Goal: Information Seeking & Learning: Learn about a topic

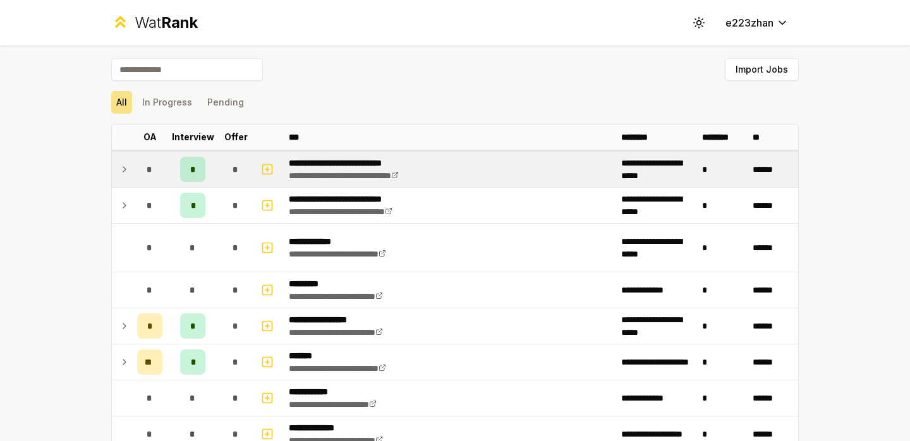
click at [228, 166] on div "*" at bounding box center [235, 169] width 25 height 25
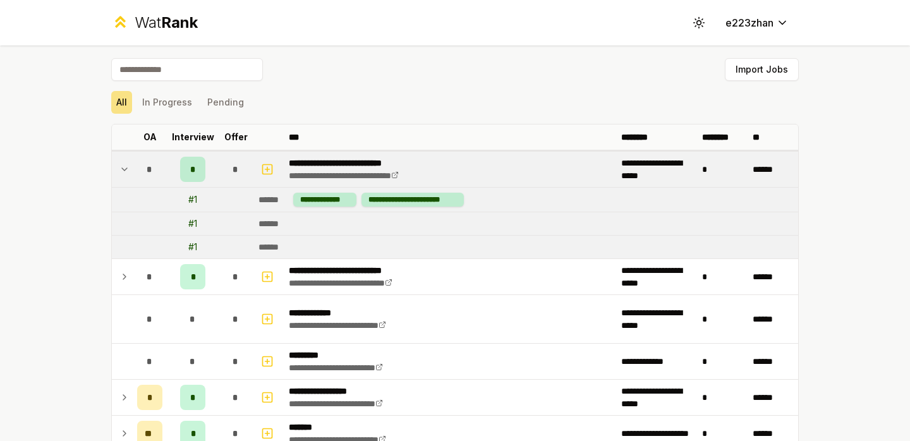
click at [227, 166] on div "*" at bounding box center [235, 169] width 25 height 25
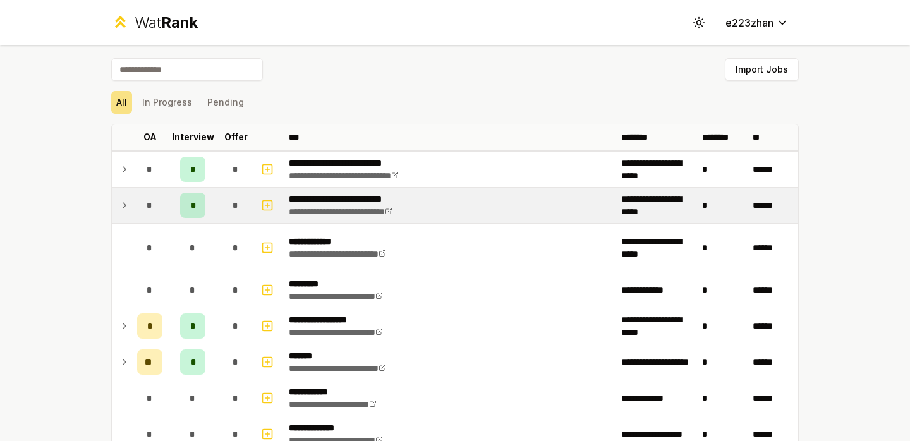
click at [224, 200] on div "*" at bounding box center [235, 205] width 25 height 25
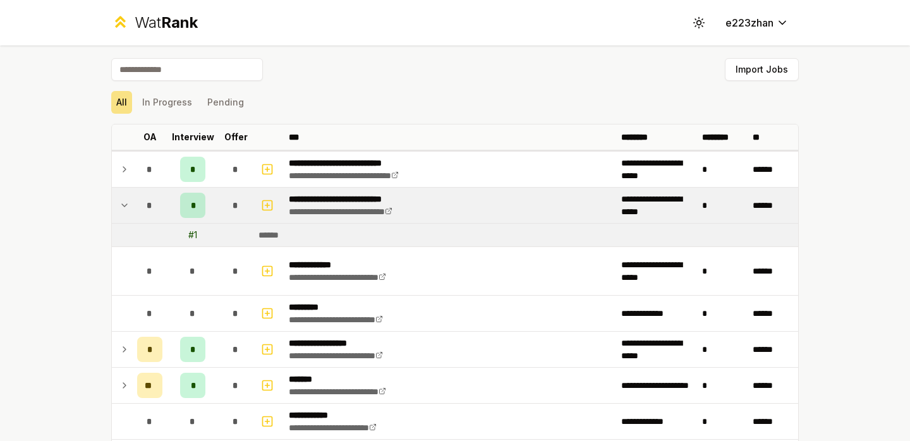
click at [224, 200] on div "*" at bounding box center [235, 205] width 25 height 25
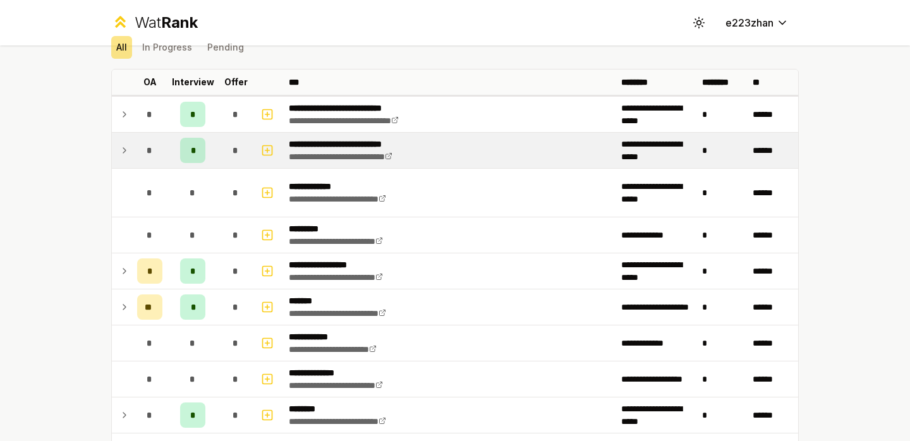
scroll to position [64, 0]
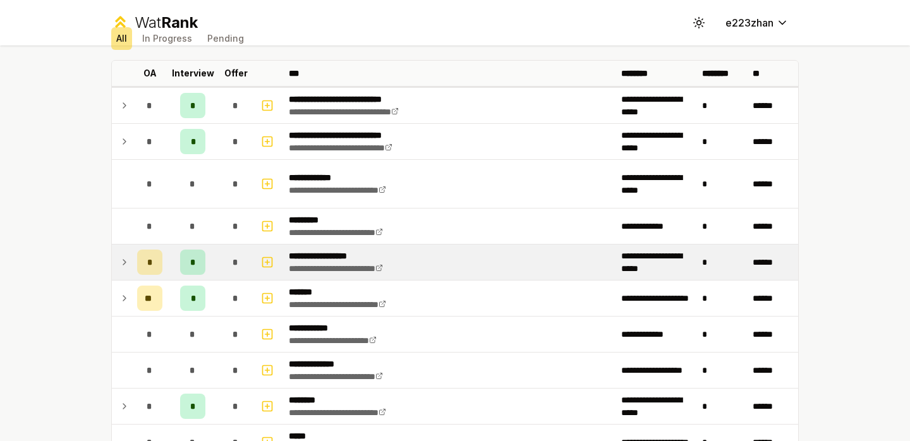
click at [224, 278] on td "*" at bounding box center [235, 262] width 35 height 35
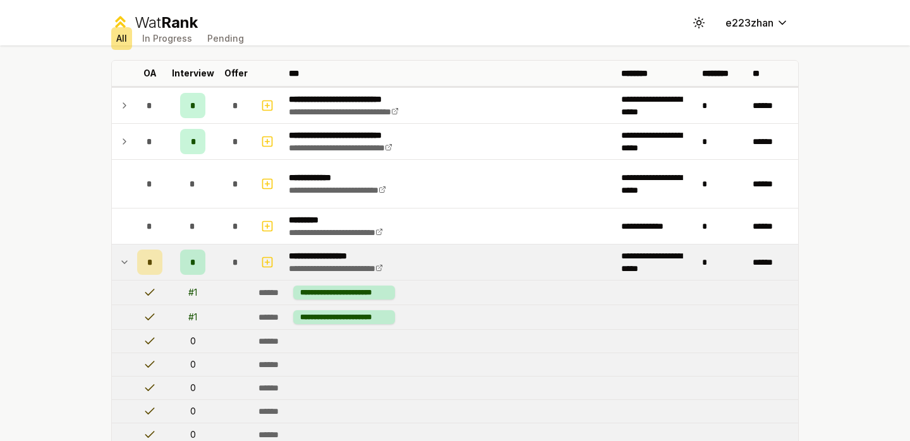
click at [224, 278] on td "*" at bounding box center [235, 262] width 35 height 35
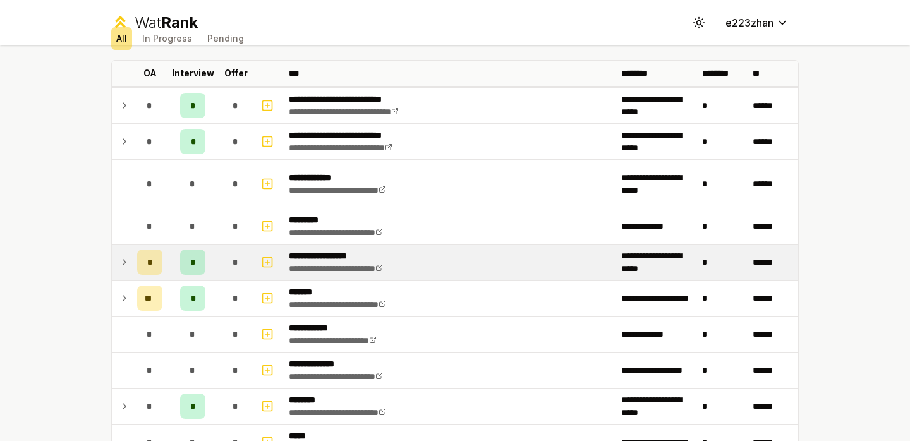
scroll to position [167, 0]
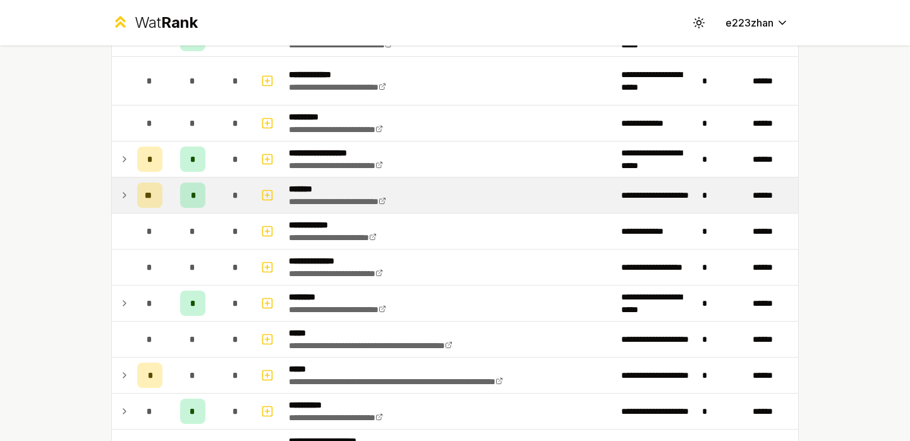
click at [232, 187] on div "*" at bounding box center [235, 195] width 25 height 25
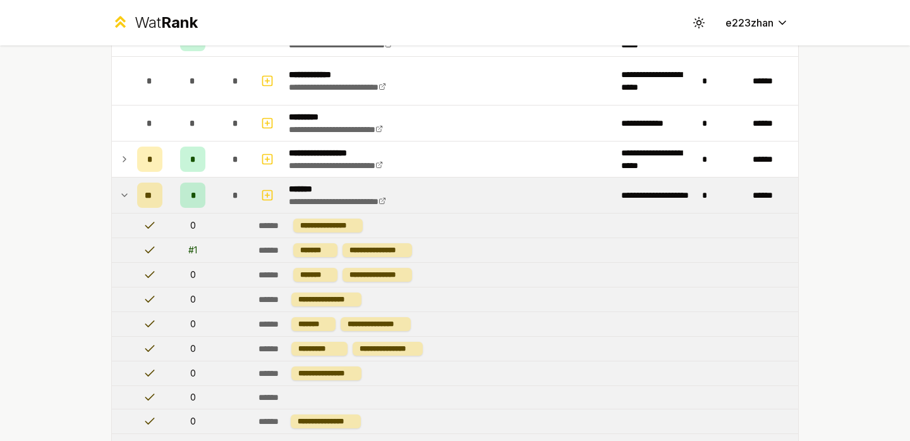
click at [232, 187] on div "*" at bounding box center [235, 195] width 25 height 25
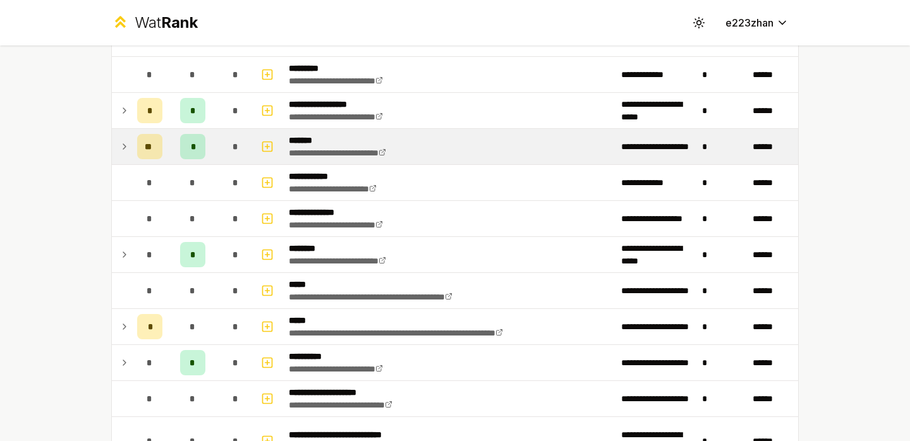
scroll to position [216, 0]
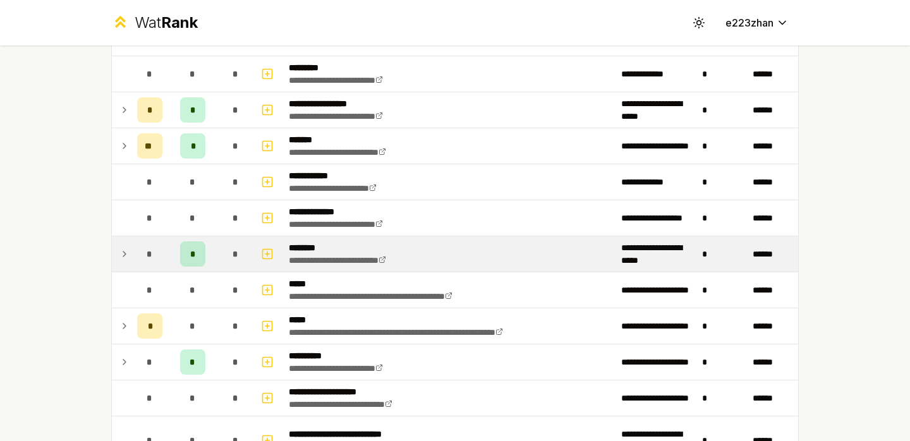
click at [233, 252] on span "*" at bounding box center [236, 254] width 6 height 13
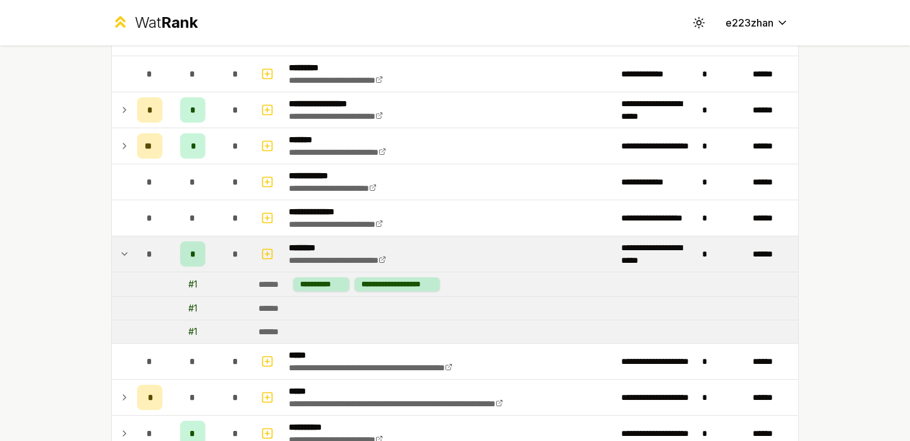
click at [232, 252] on div "*" at bounding box center [235, 254] width 25 height 25
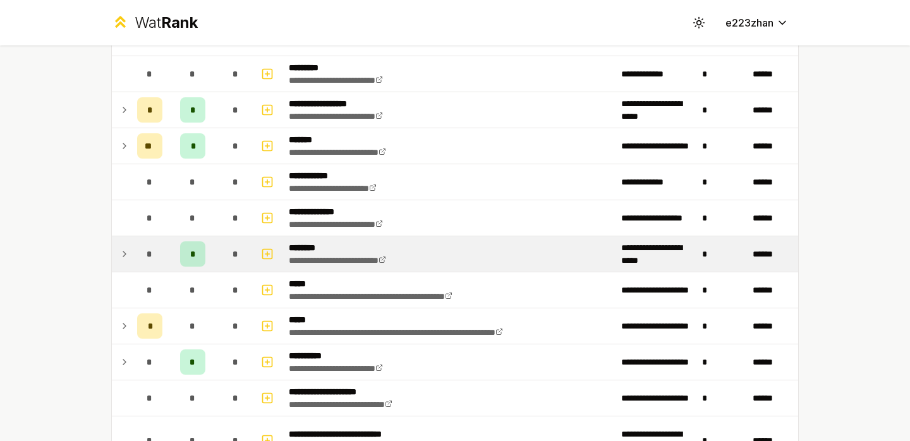
scroll to position [293, 0]
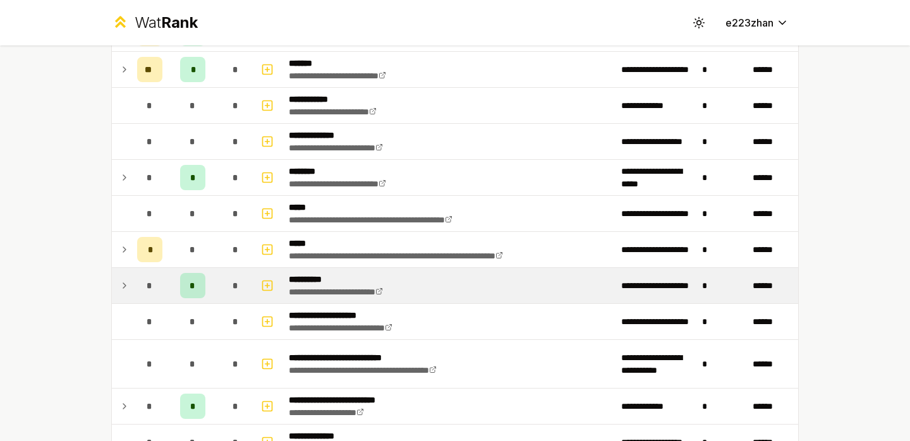
click at [230, 286] on div "*" at bounding box center [235, 285] width 25 height 25
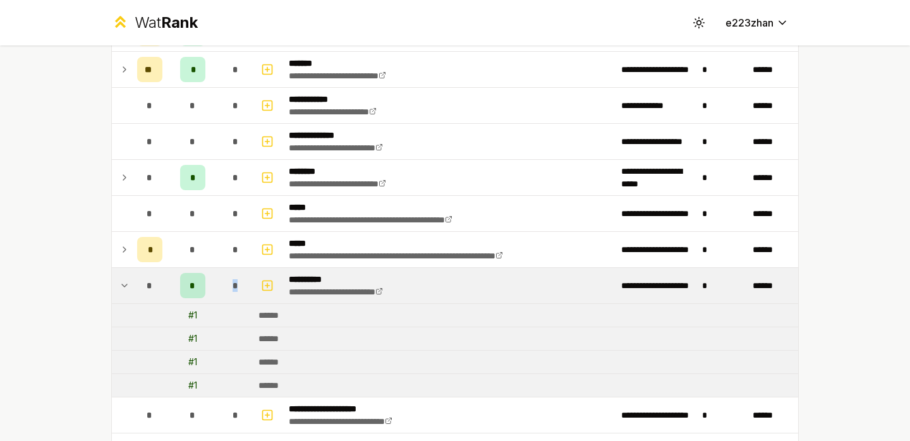
click at [230, 286] on div "*" at bounding box center [235, 285] width 25 height 25
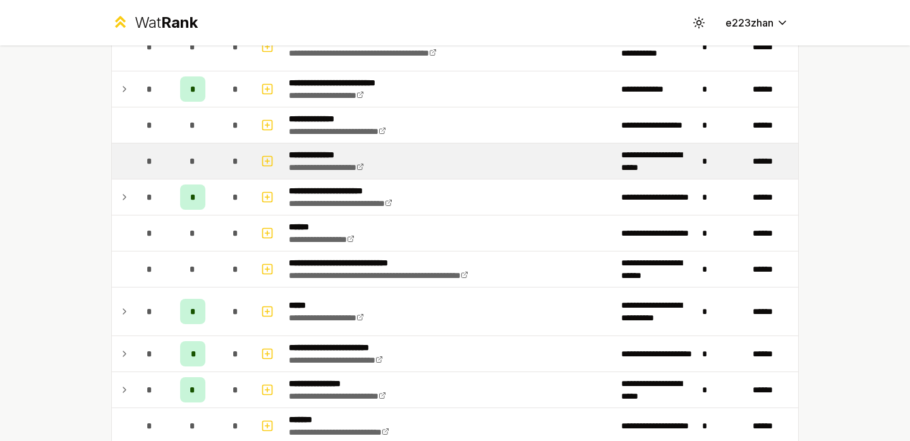
scroll to position [656, 0]
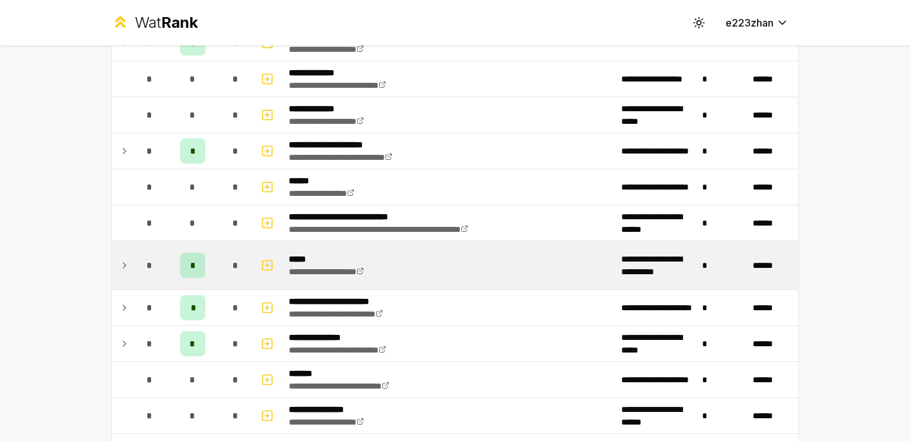
click at [228, 267] on div "*" at bounding box center [235, 265] width 25 height 25
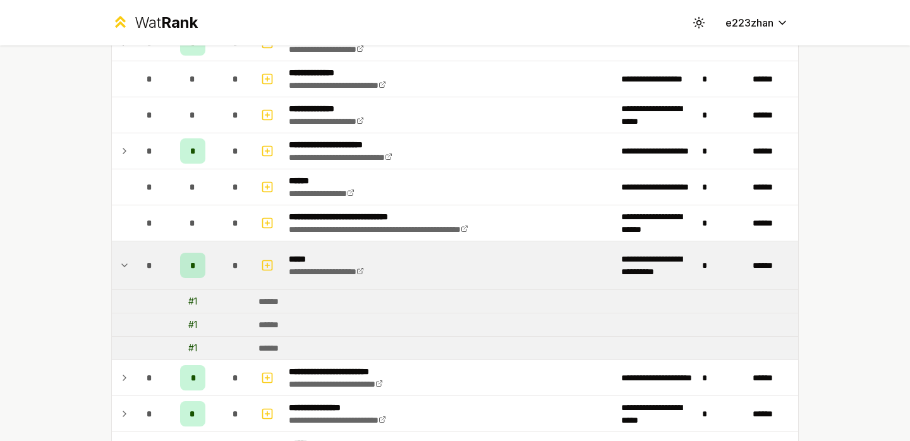
click at [228, 267] on div "*" at bounding box center [235, 265] width 25 height 25
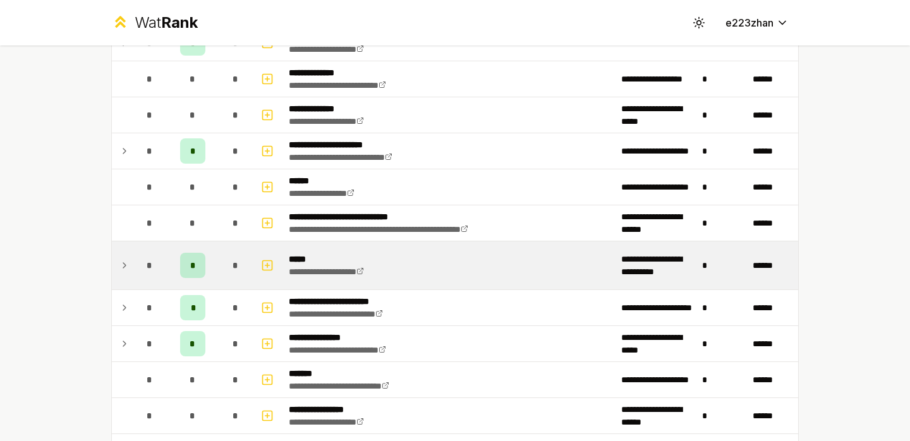
scroll to position [674, 0]
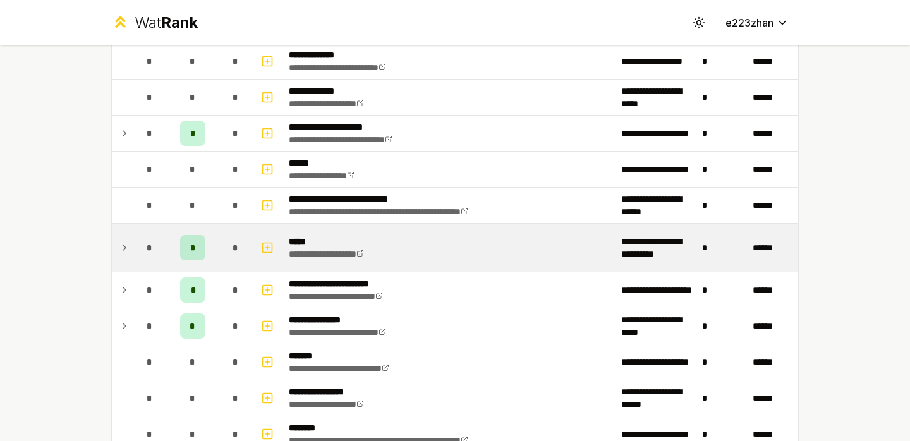
click at [232, 258] on div "*" at bounding box center [235, 247] width 25 height 25
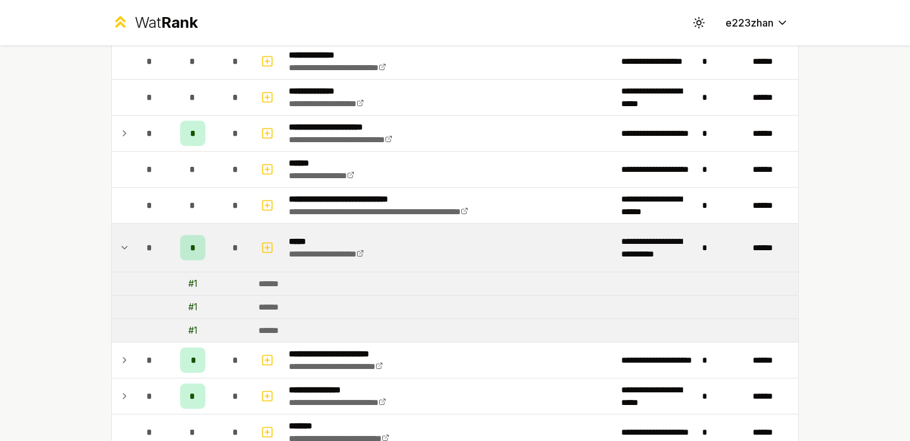
click at [232, 258] on div "*" at bounding box center [235, 247] width 25 height 25
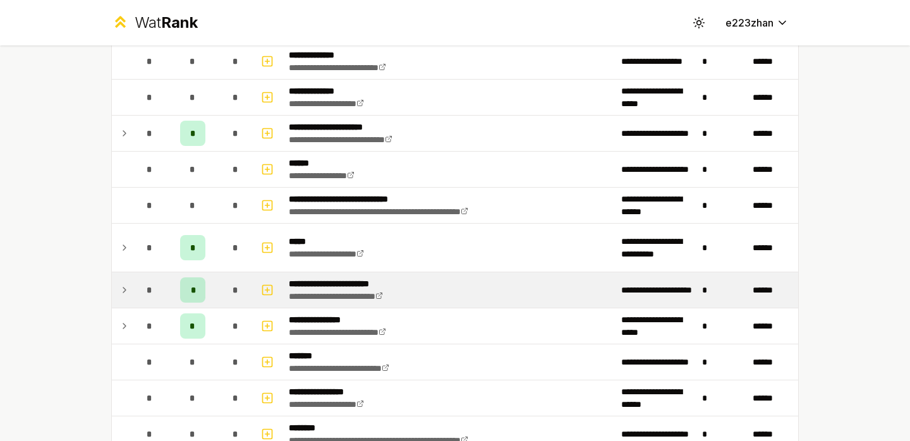
click at [230, 284] on div "*" at bounding box center [235, 290] width 25 height 25
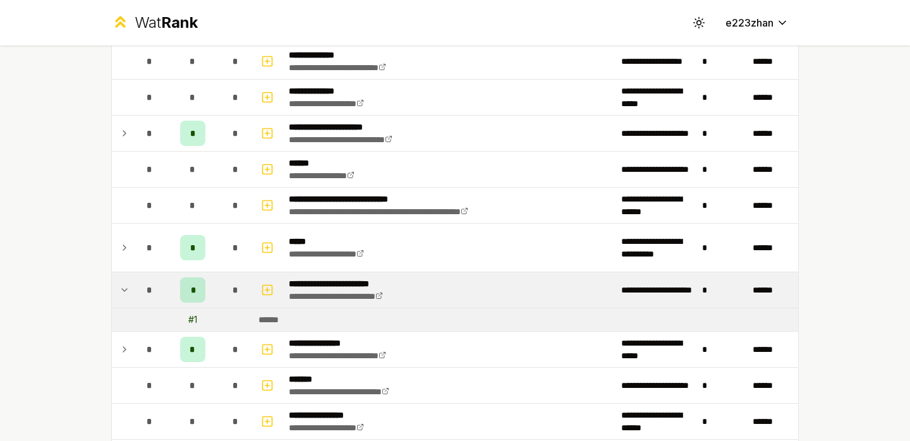
click at [230, 284] on div "*" at bounding box center [235, 290] width 25 height 25
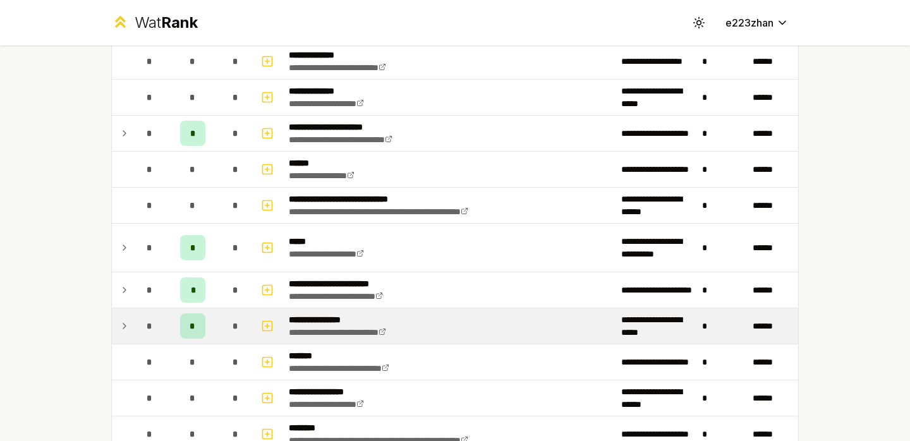
click at [220, 311] on td "*" at bounding box center [235, 326] width 35 height 35
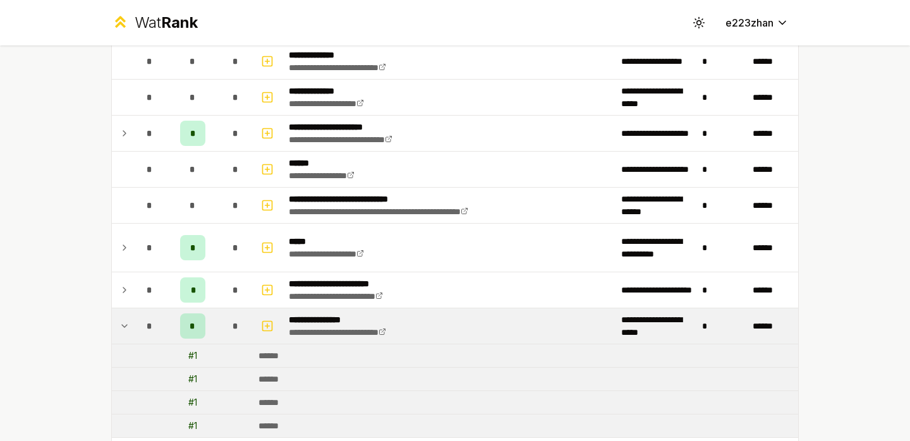
click at [220, 311] on td "*" at bounding box center [235, 326] width 35 height 35
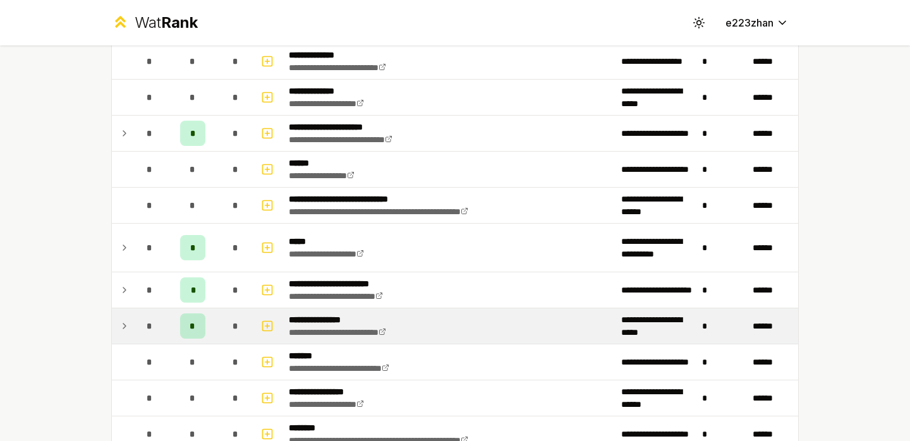
click at [220, 311] on td "*" at bounding box center [235, 326] width 35 height 35
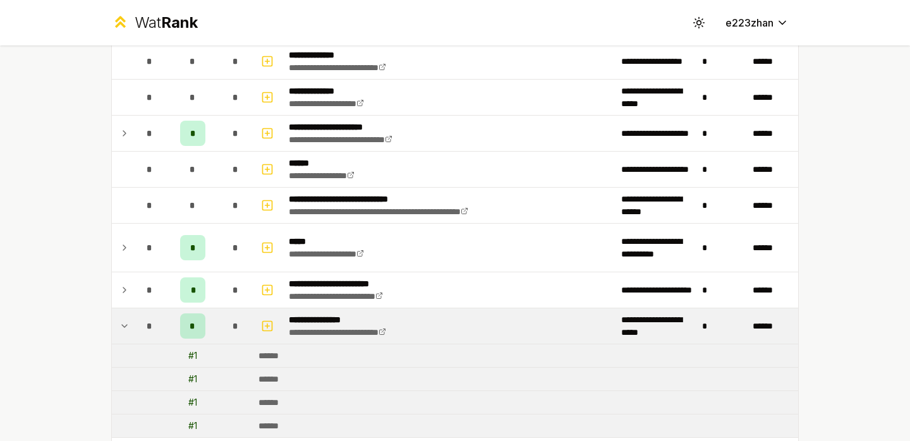
click at [220, 311] on td "*" at bounding box center [235, 326] width 35 height 35
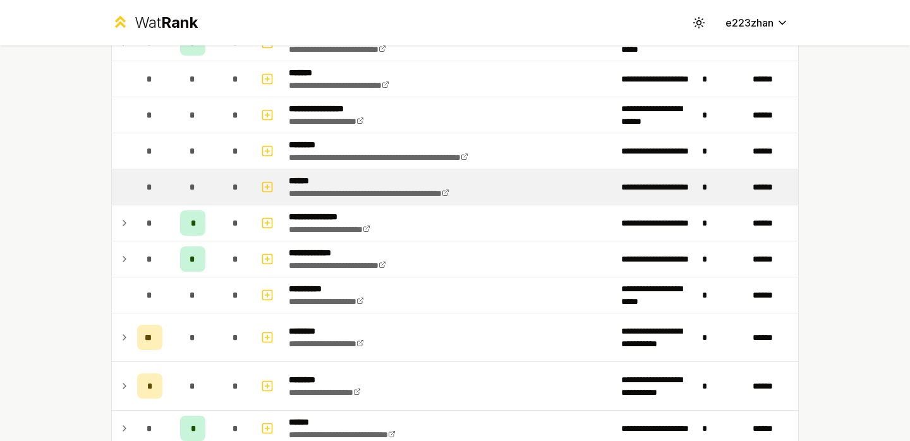
scroll to position [1151, 0]
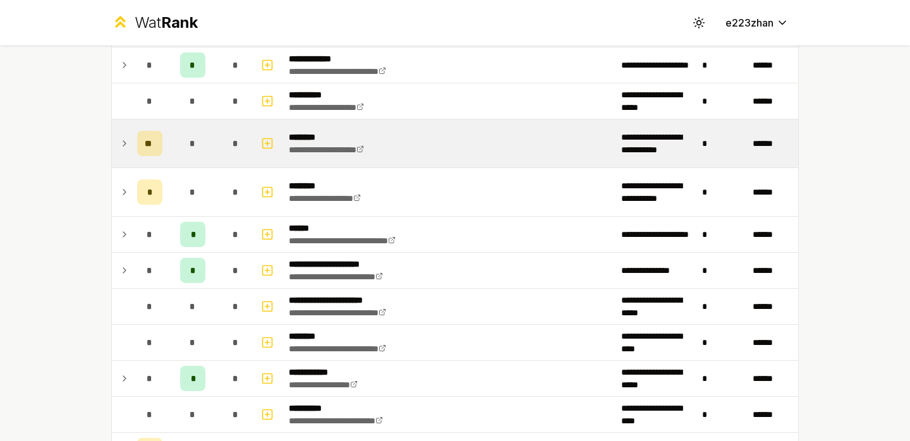
click at [228, 147] on div "*" at bounding box center [235, 143] width 25 height 25
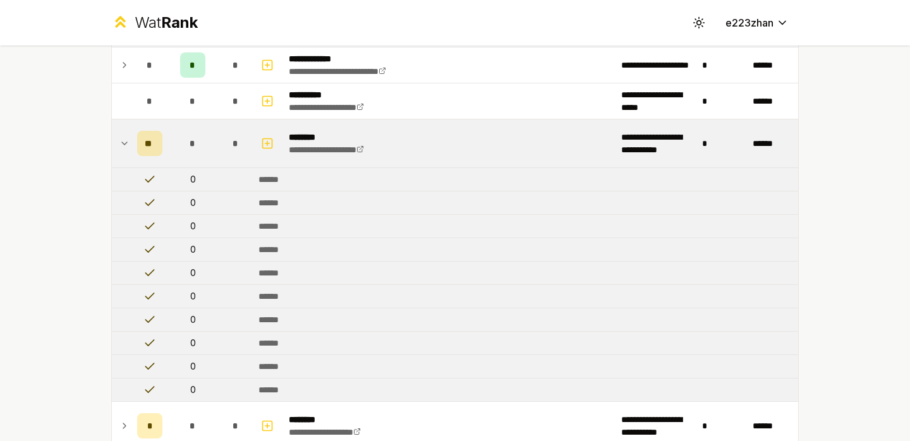
click at [228, 147] on div "*" at bounding box center [235, 143] width 25 height 25
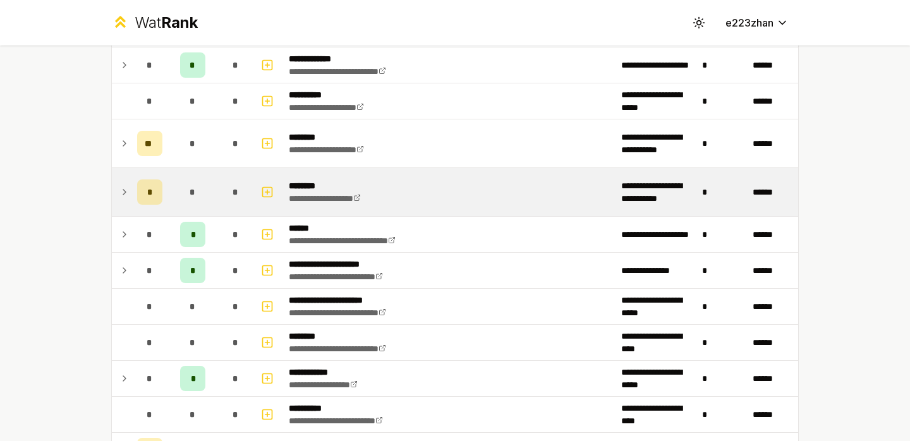
click at [226, 186] on div "*" at bounding box center [235, 192] width 25 height 25
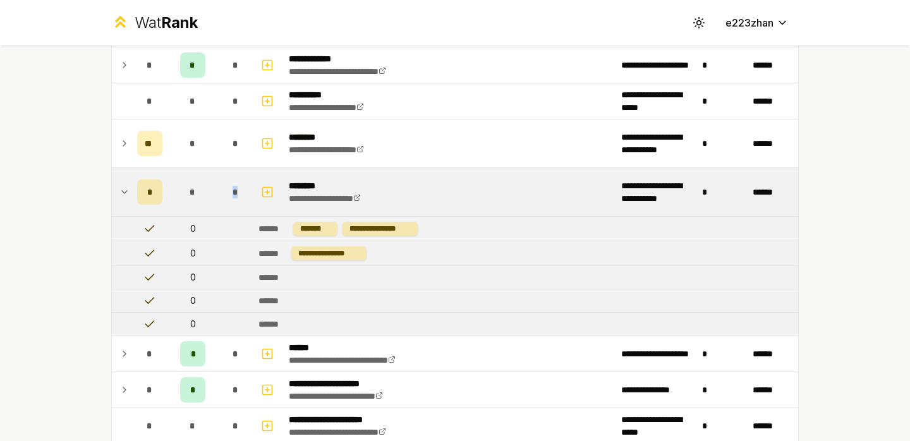
click at [226, 186] on div "*" at bounding box center [235, 192] width 25 height 25
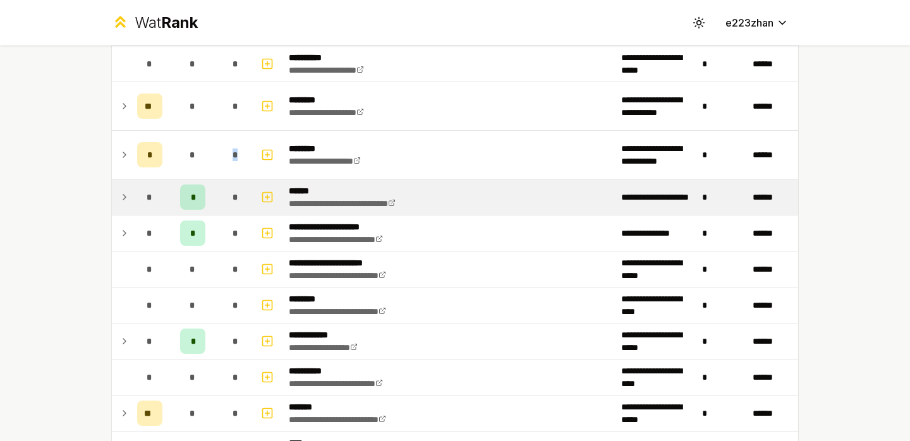
scroll to position [1196, 0]
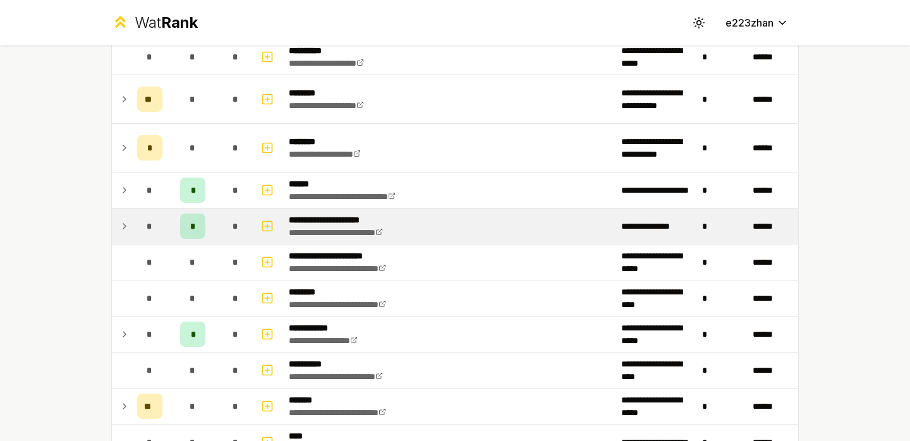
click at [231, 230] on div "*" at bounding box center [235, 226] width 25 height 25
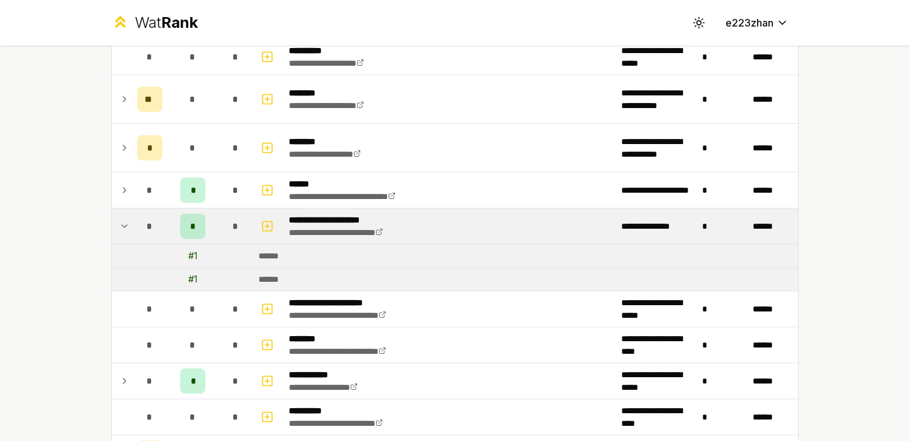
click at [231, 230] on div "*" at bounding box center [235, 226] width 25 height 25
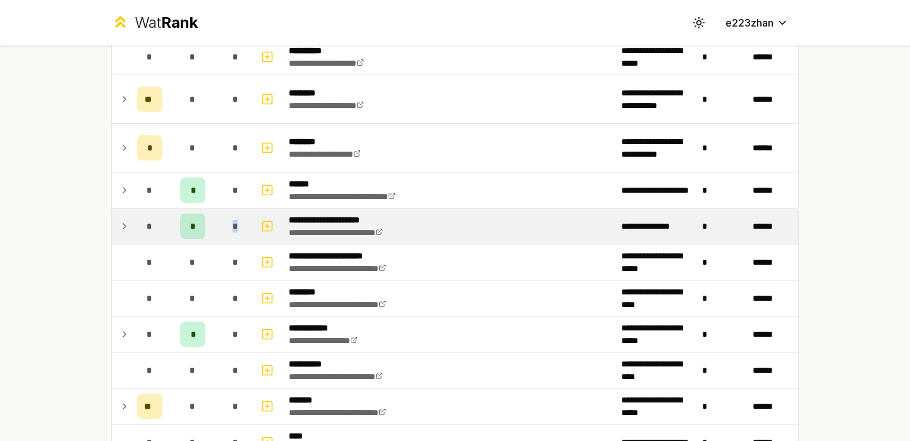
click at [231, 230] on div "*" at bounding box center [235, 226] width 25 height 25
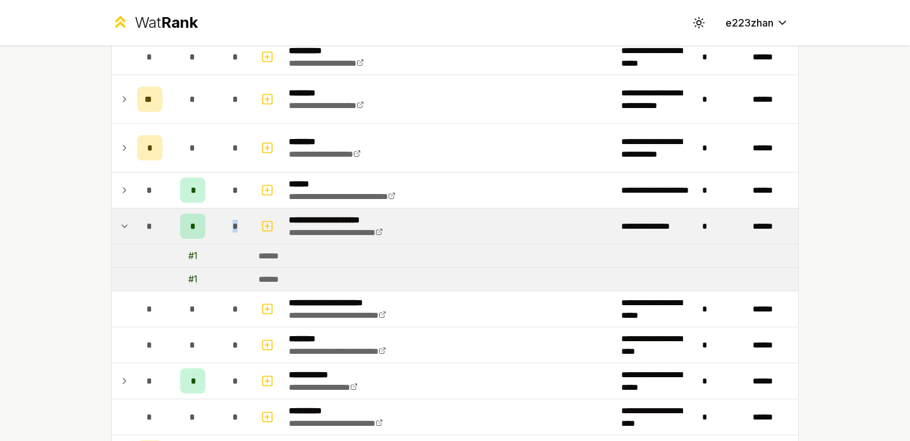
click at [231, 230] on div "*" at bounding box center [235, 226] width 25 height 25
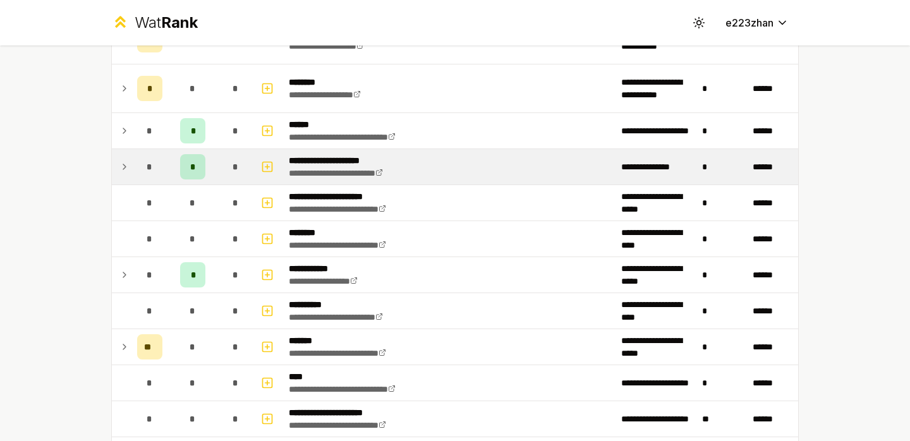
scroll to position [1263, 0]
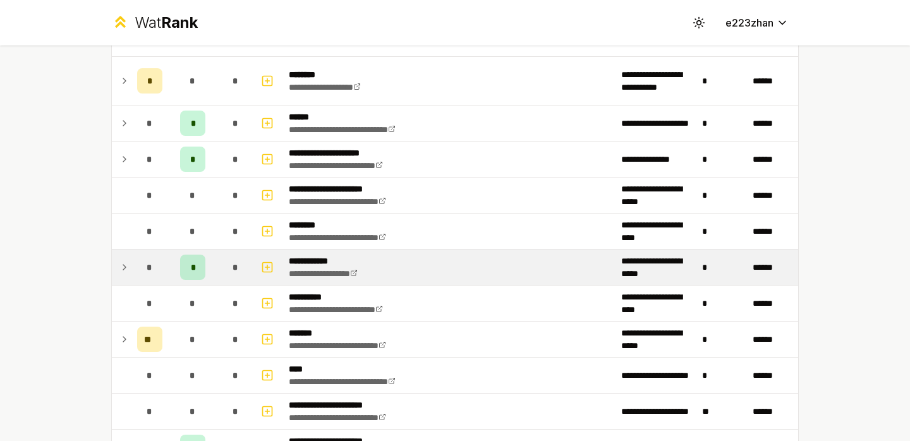
click at [228, 269] on div "*" at bounding box center [235, 267] width 25 height 25
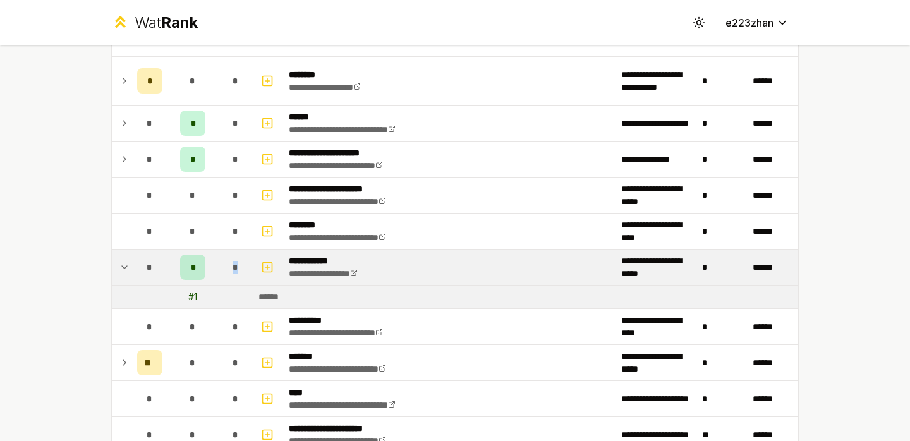
click at [228, 269] on div "*" at bounding box center [235, 267] width 25 height 25
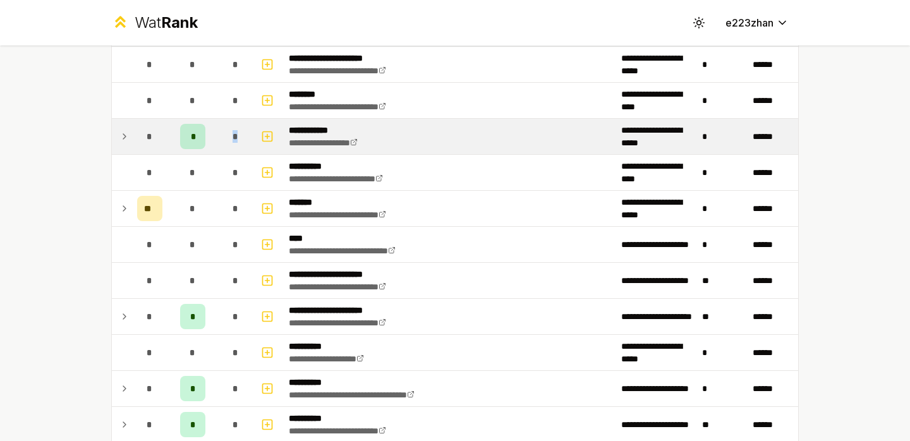
scroll to position [1503, 0]
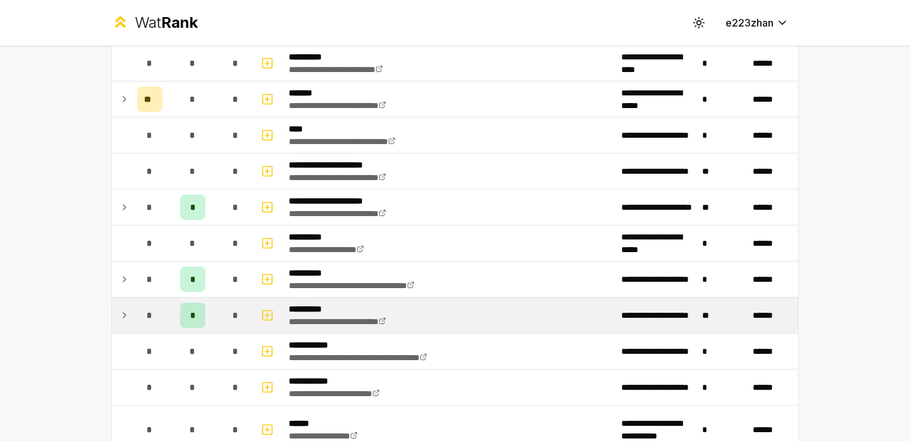
click at [226, 314] on div "*" at bounding box center [235, 315] width 25 height 25
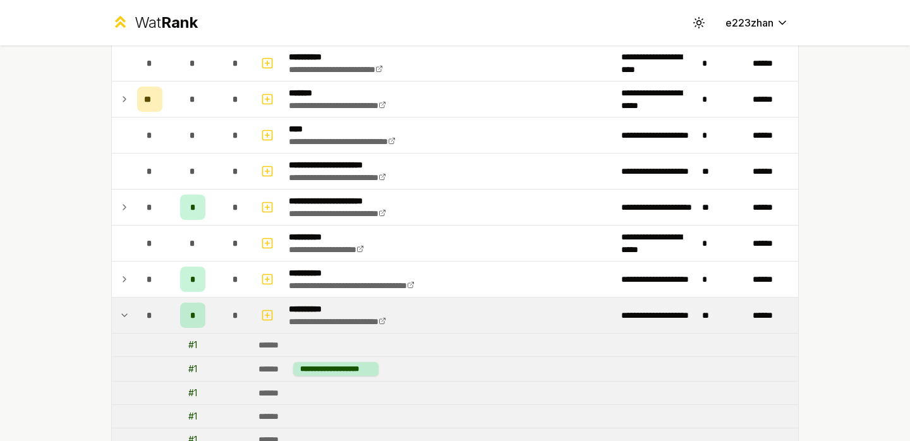
click at [226, 314] on div "*" at bounding box center [235, 315] width 25 height 25
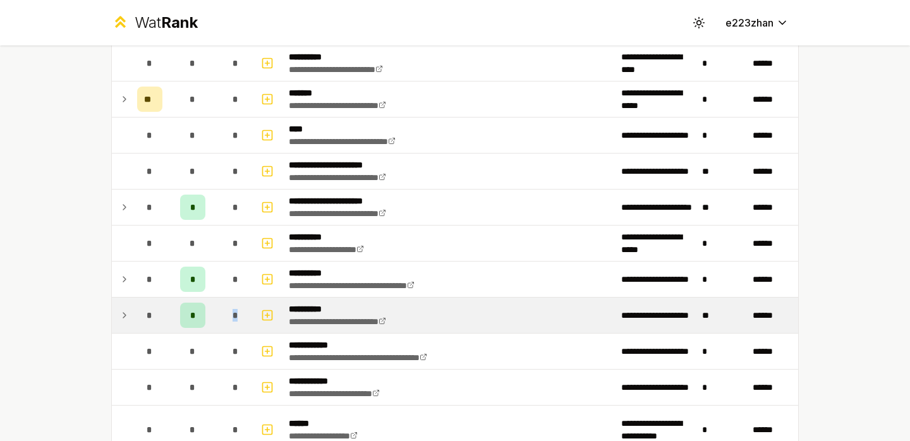
click at [226, 314] on div "*" at bounding box center [235, 315] width 25 height 25
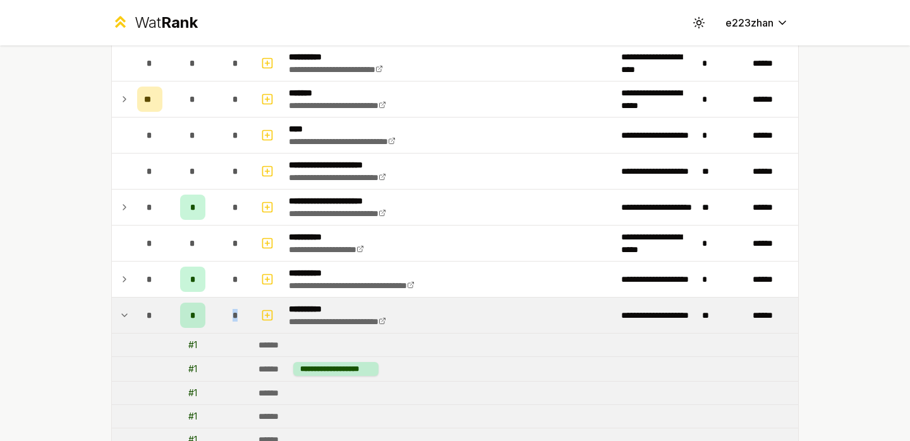
click at [226, 315] on div "*" at bounding box center [235, 315] width 25 height 25
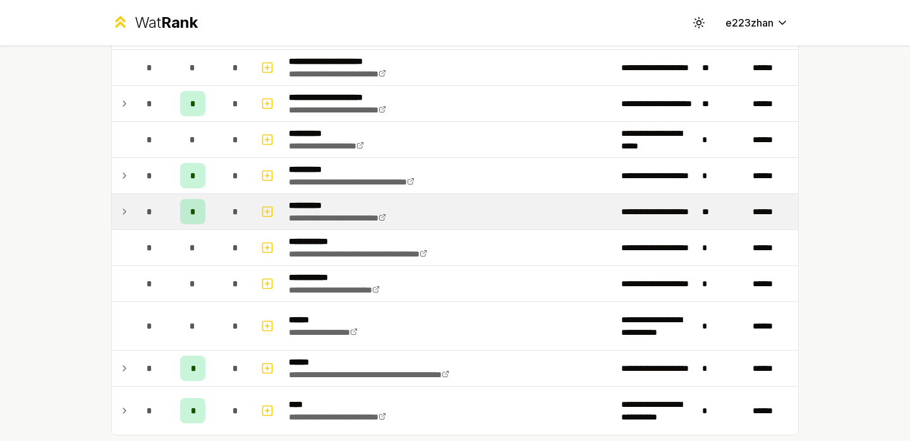
scroll to position [1670, 0]
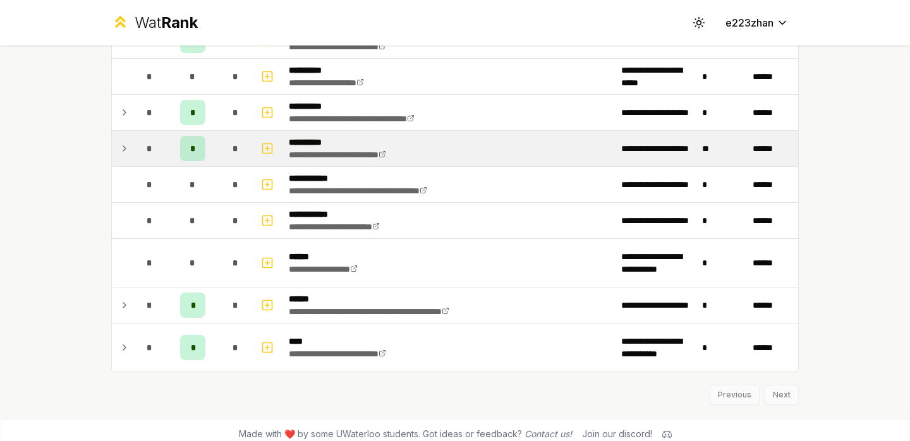
click at [226, 315] on div "*" at bounding box center [235, 305] width 25 height 25
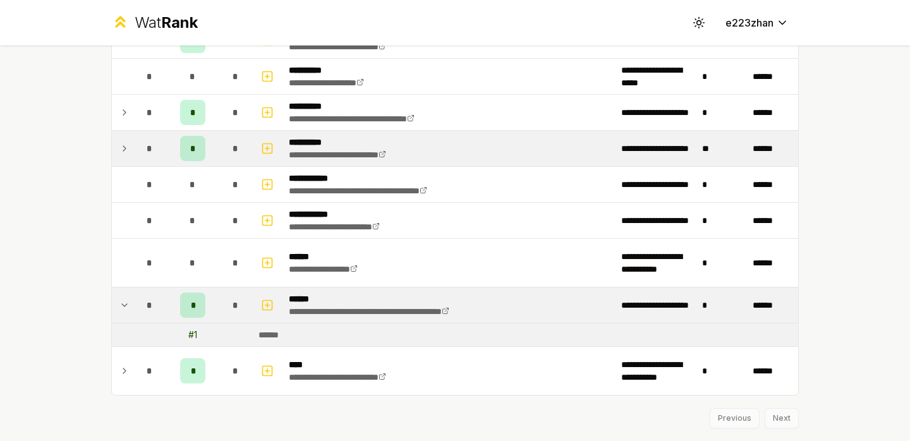
click at [226, 315] on div "*" at bounding box center [235, 305] width 25 height 25
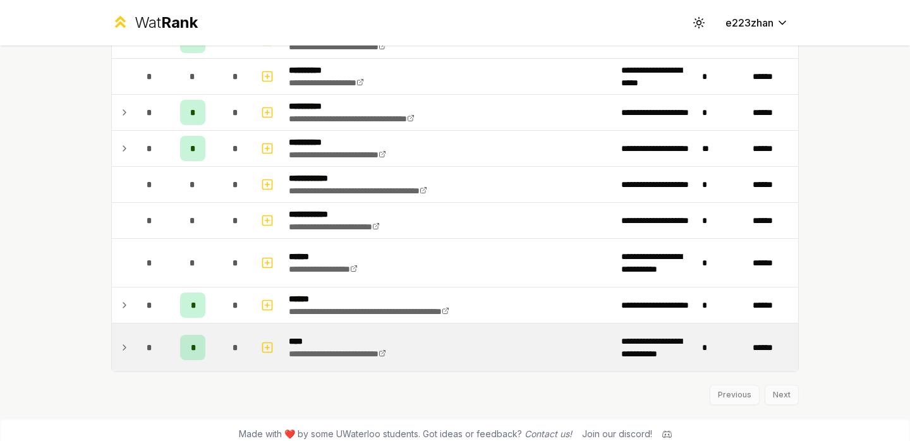
click at [224, 338] on div "*" at bounding box center [235, 347] width 25 height 25
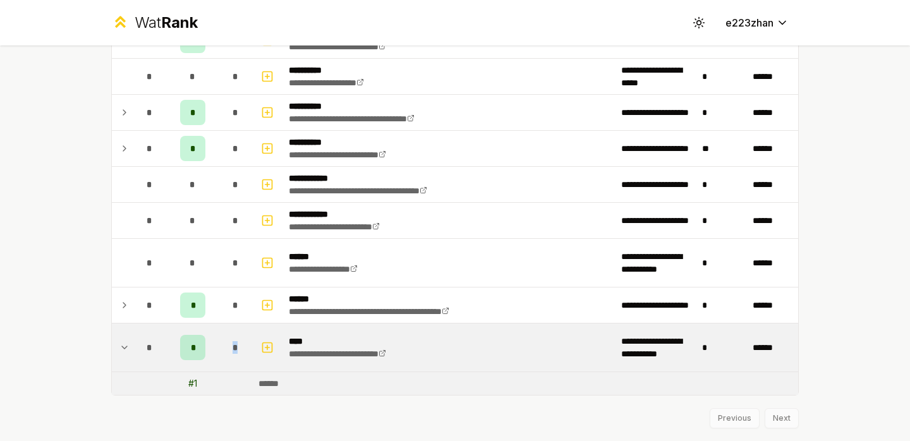
click at [224, 338] on div "*" at bounding box center [235, 347] width 25 height 25
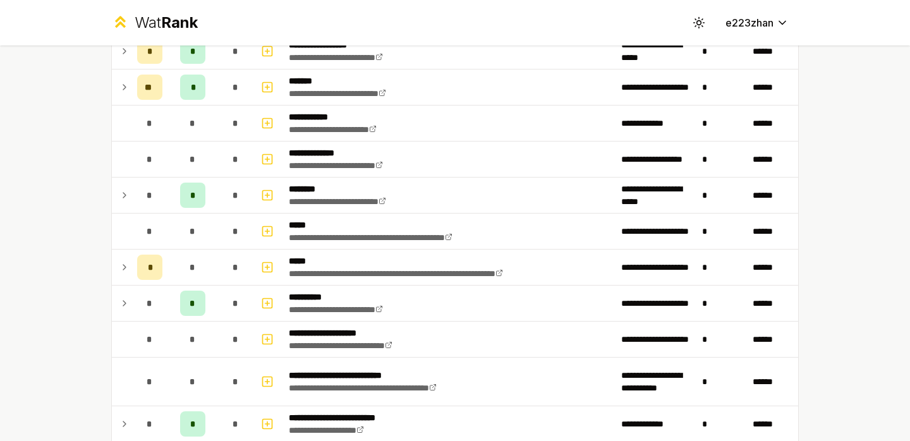
scroll to position [0, 0]
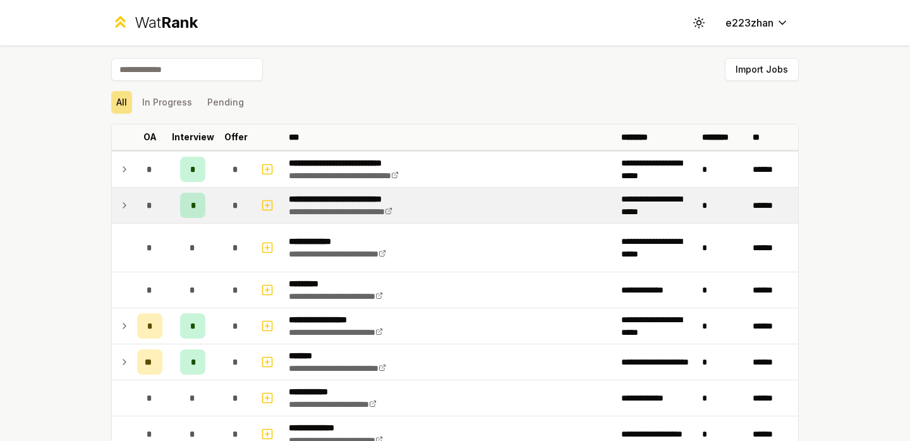
click at [450, 196] on td "**********" at bounding box center [450, 205] width 333 height 35
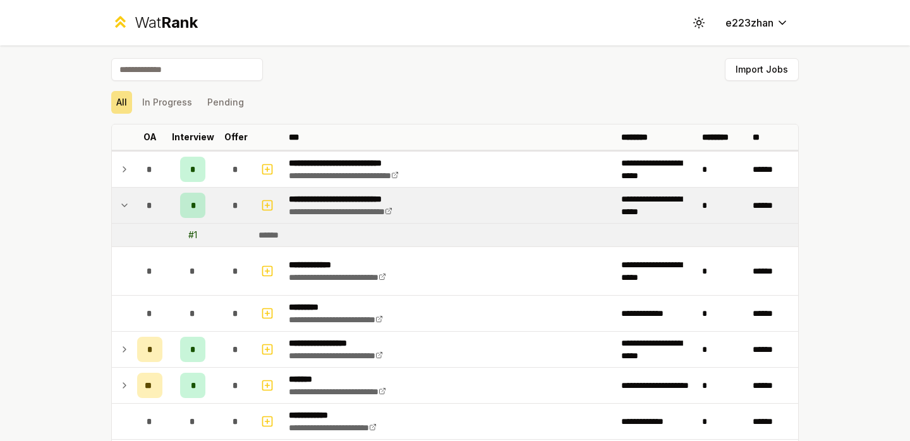
click at [450, 196] on td "**********" at bounding box center [450, 205] width 333 height 35
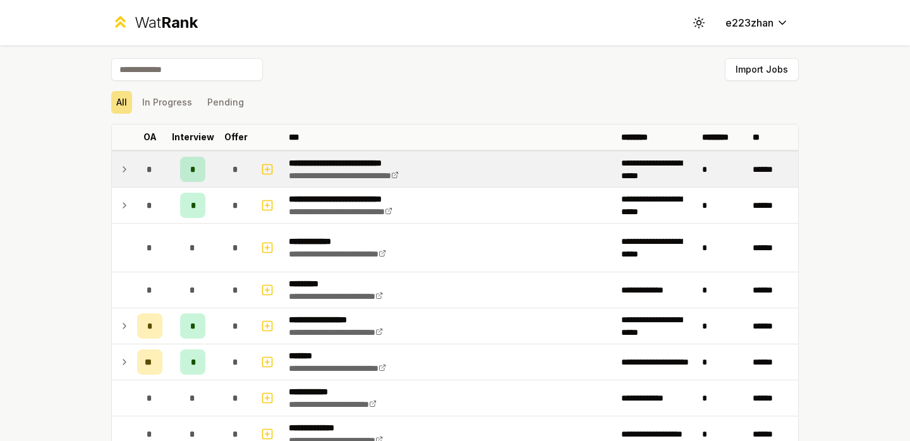
click at [454, 177] on td "**********" at bounding box center [450, 169] width 333 height 35
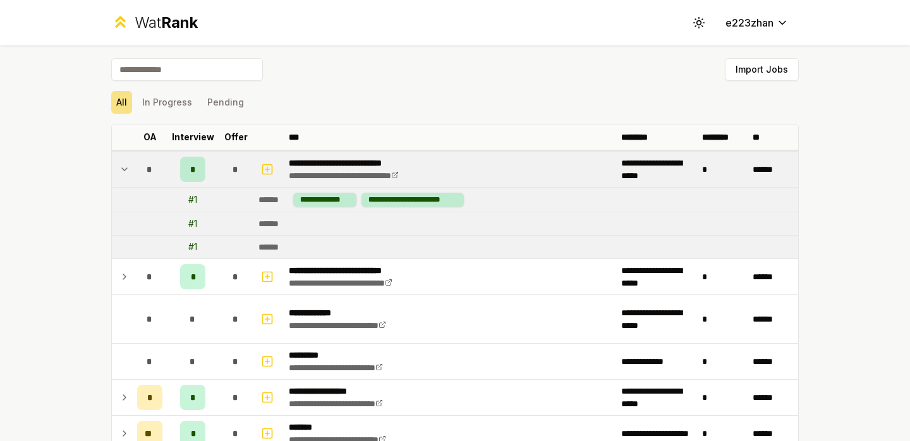
click at [454, 177] on td "**********" at bounding box center [450, 169] width 333 height 35
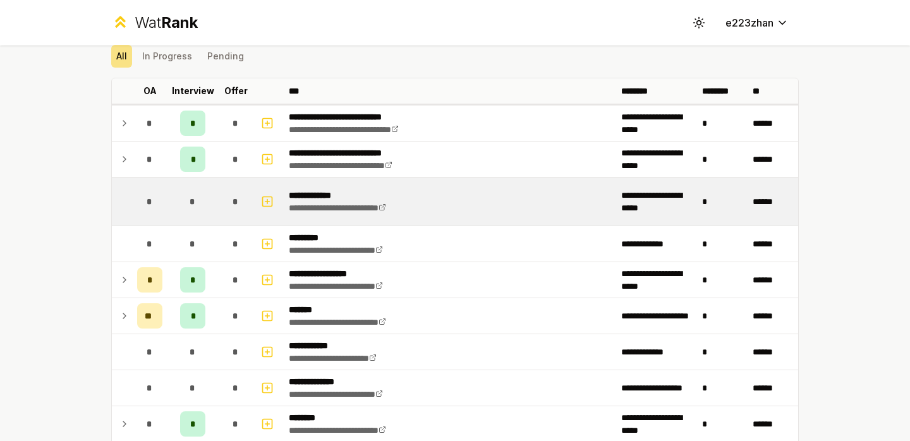
scroll to position [26, 0]
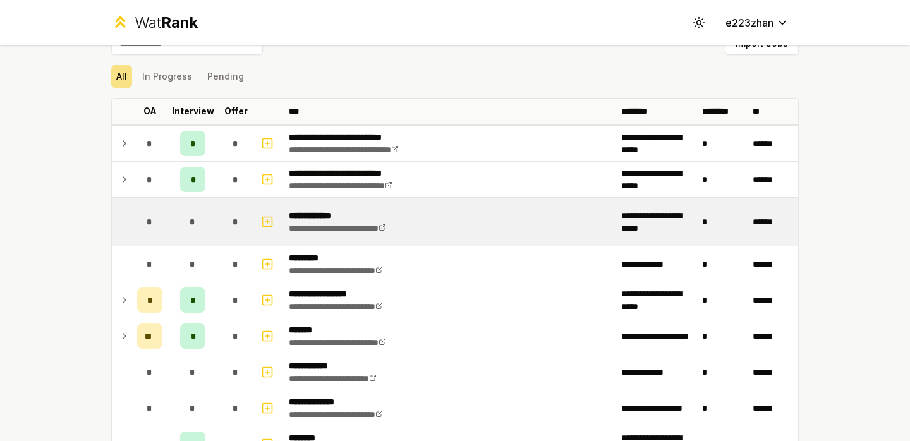
click at [421, 214] on td "**********" at bounding box center [450, 222] width 333 height 48
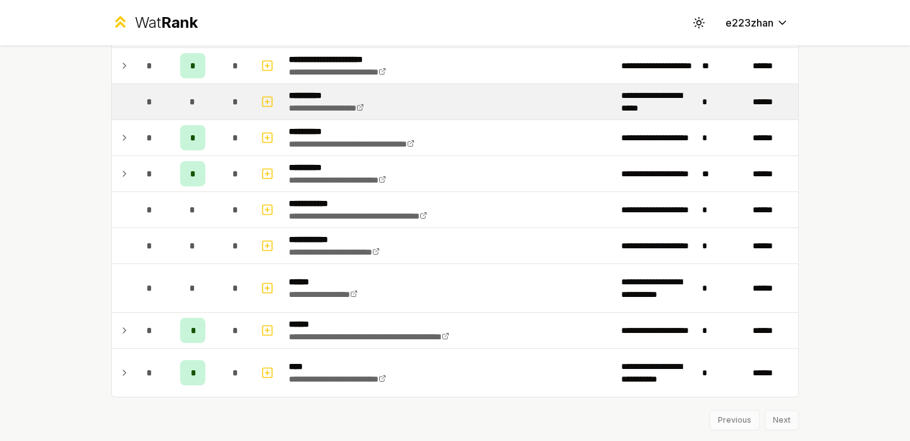
scroll to position [171, 0]
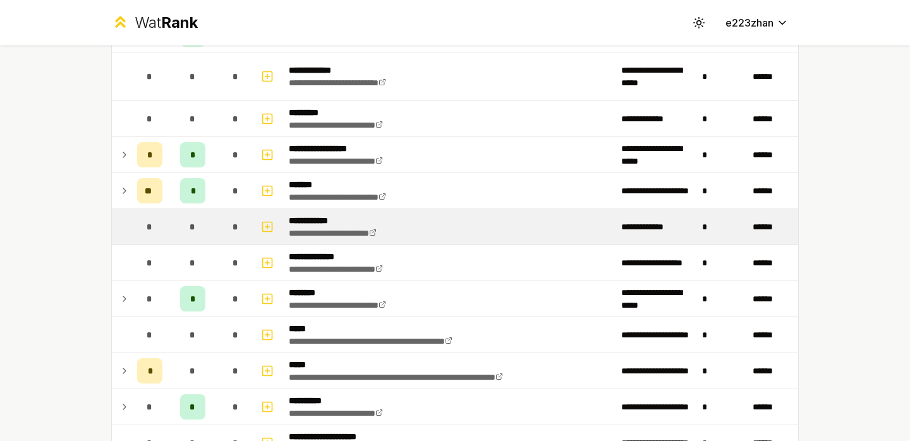
click at [315, 219] on p "**********" at bounding box center [350, 220] width 122 height 13
click at [321, 236] on link "**********" at bounding box center [333, 233] width 88 height 9
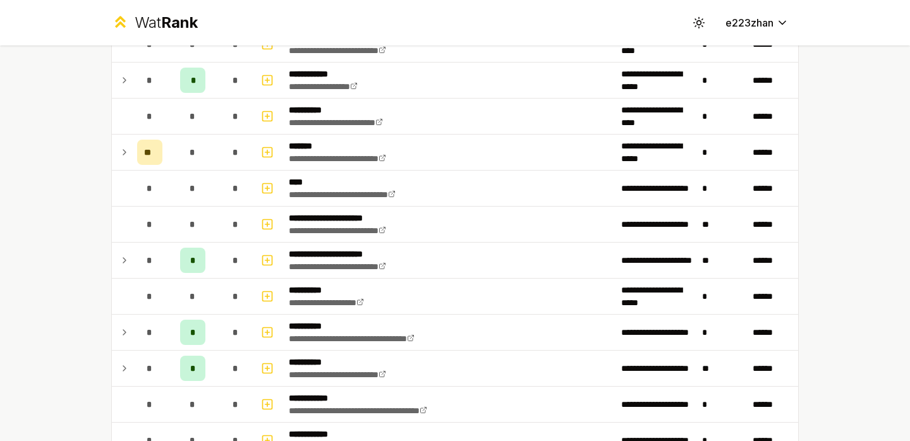
scroll to position [1352, 0]
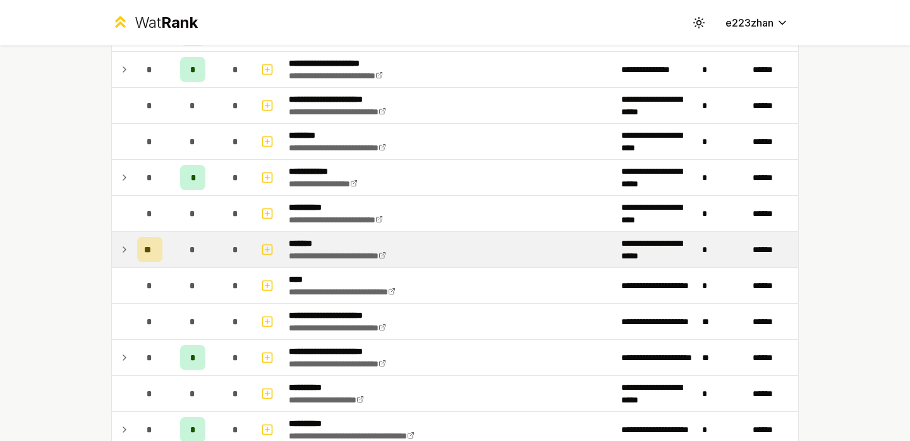
click at [439, 243] on td "**********" at bounding box center [450, 249] width 333 height 35
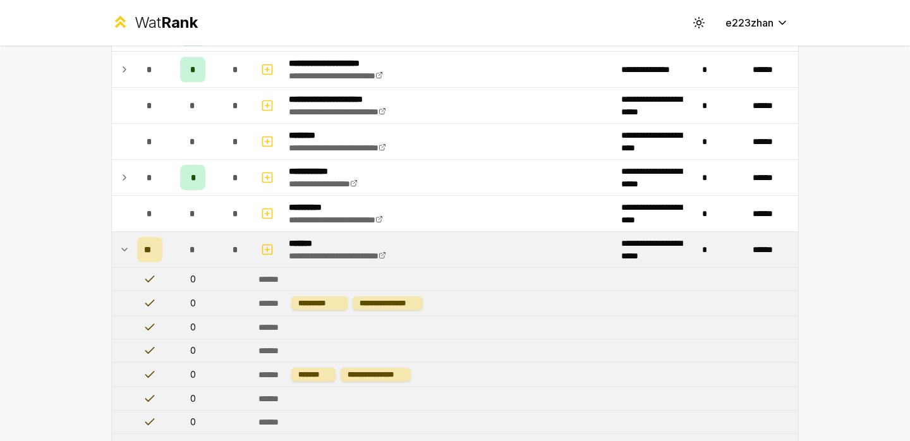
click at [439, 243] on td "**********" at bounding box center [450, 249] width 333 height 35
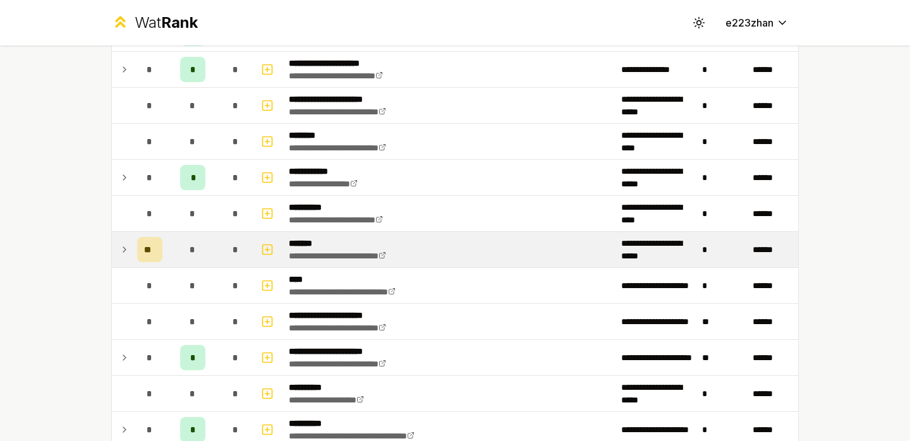
click at [439, 243] on td "**********" at bounding box center [450, 249] width 333 height 35
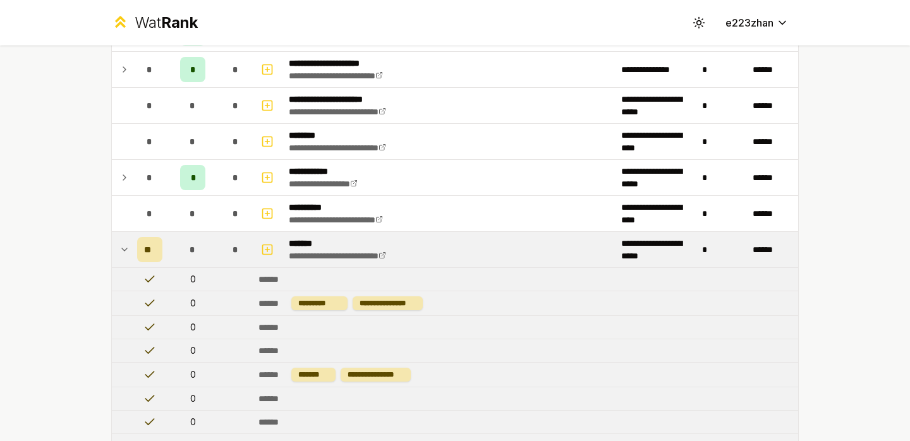
click at [439, 243] on td "**********" at bounding box center [450, 249] width 333 height 35
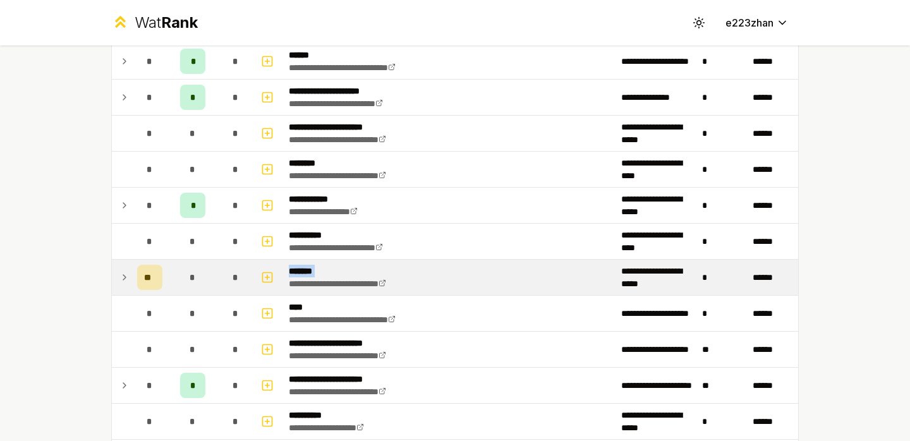
scroll to position [1323, 0]
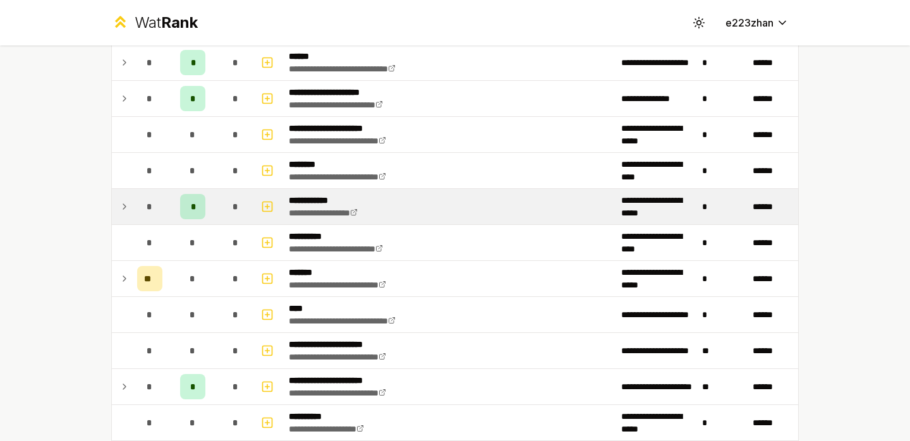
click at [460, 194] on td "**********" at bounding box center [450, 206] width 333 height 35
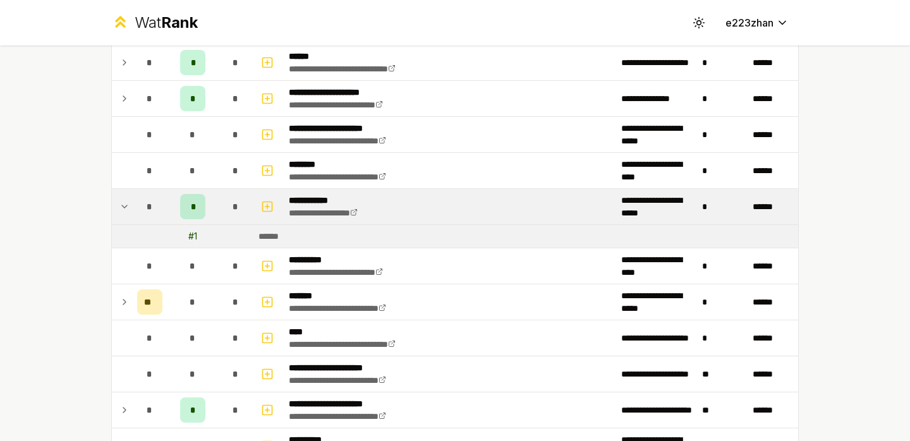
click at [460, 194] on td "**********" at bounding box center [450, 206] width 333 height 35
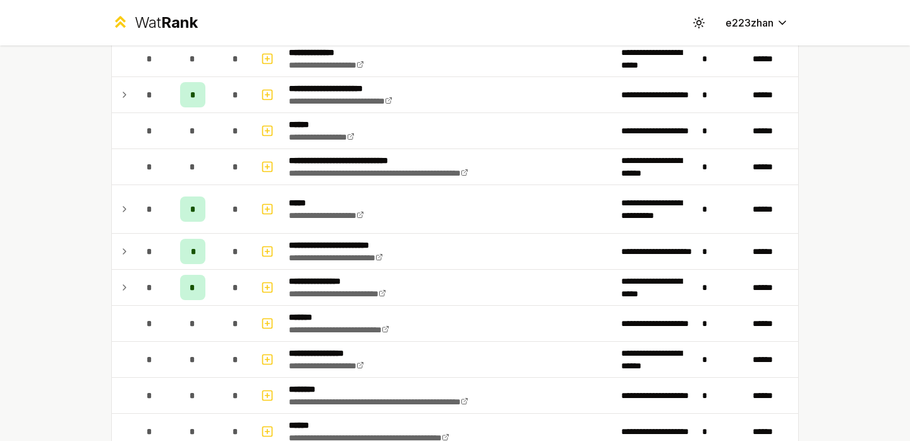
scroll to position [479, 0]
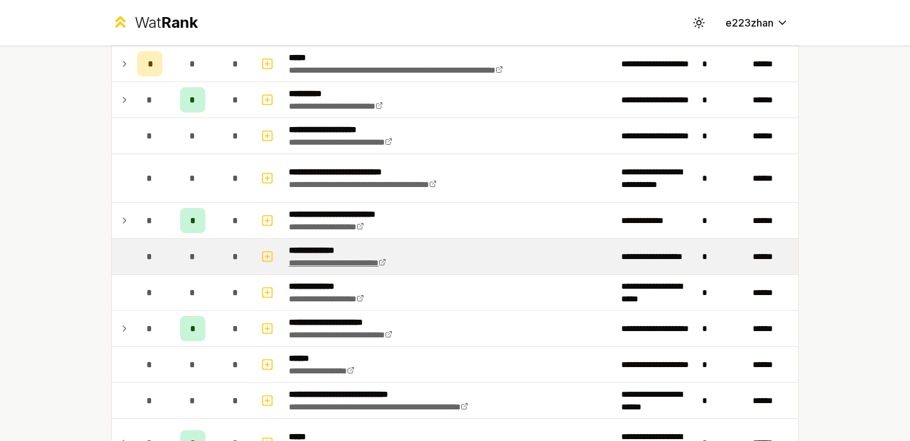
click at [301, 260] on link "**********" at bounding box center [337, 263] width 97 height 9
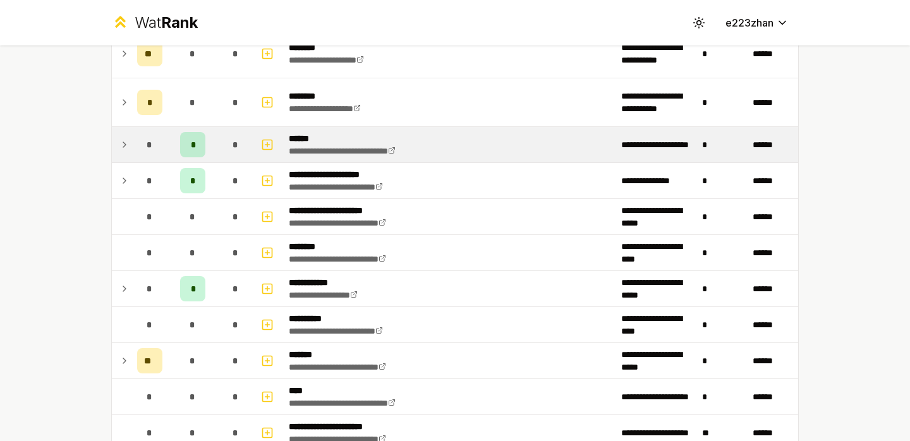
scroll to position [1245, 0]
